Goal: Transaction & Acquisition: Purchase product/service

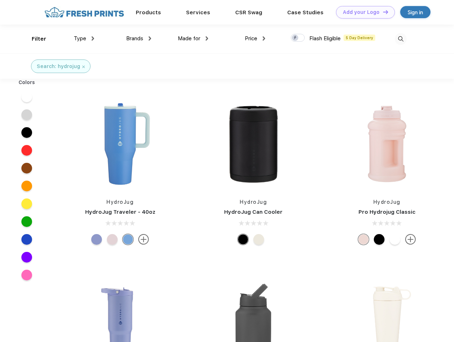
click at [363, 12] on link "Add your Logo Design Tool" at bounding box center [365, 12] width 59 height 12
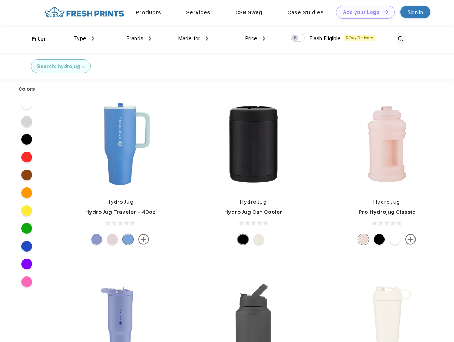
click at [0, 0] on div "Design Tool" at bounding box center [0, 0] width 0 height 0
click at [383, 12] on link "Add your Logo Design Tool" at bounding box center [365, 12] width 59 height 12
click at [34, 39] on div "Filter" at bounding box center [39, 39] width 15 height 8
click at [84, 39] on span "Type" at bounding box center [80, 38] width 12 height 6
click at [139, 39] on span "Brands" at bounding box center [134, 38] width 17 height 6
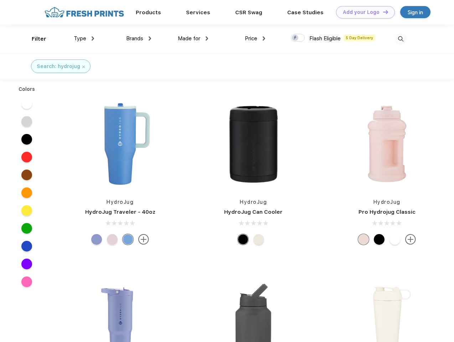
click at [193, 39] on span "Made for" at bounding box center [189, 38] width 22 height 6
click at [255, 39] on span "Price" at bounding box center [251, 38] width 12 height 6
click at [298, 38] on div at bounding box center [298, 38] width 14 height 8
click at [296, 38] on input "checkbox" at bounding box center [293, 36] width 5 height 5
click at [401, 39] on img at bounding box center [401, 39] width 12 height 12
